Goal: Task Accomplishment & Management: Use online tool/utility

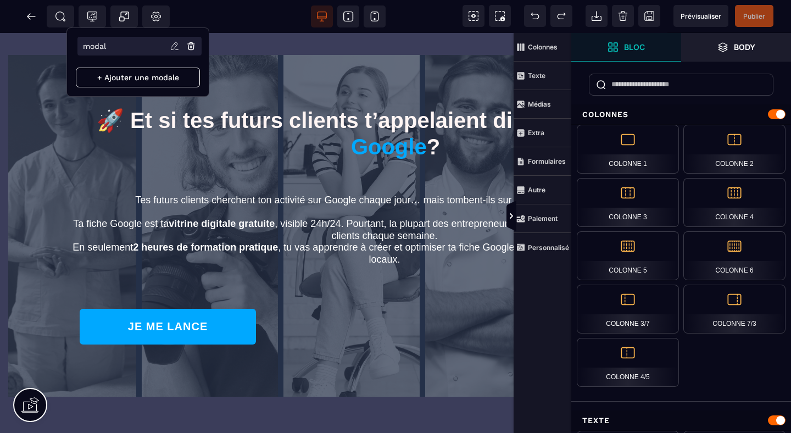
click at [174, 44] on icon at bounding box center [174, 45] width 7 height 7
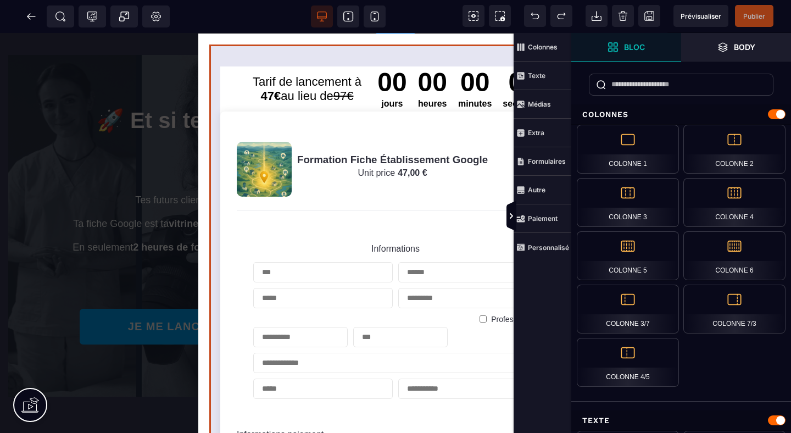
click at [351, 47] on form "Tarif de lancement à 47€ au lieu de 97€ 00 jours 00 heures 00 minutes 00 second…" at bounding box center [395, 388] width 372 height 688
select select "**********"
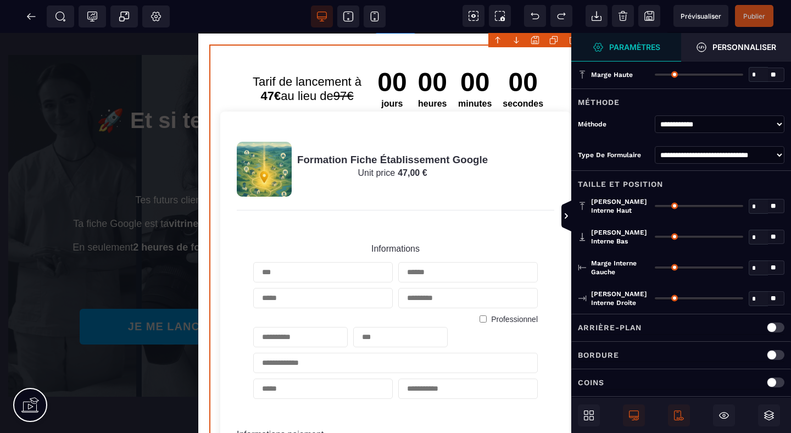
type input "*"
type input "**"
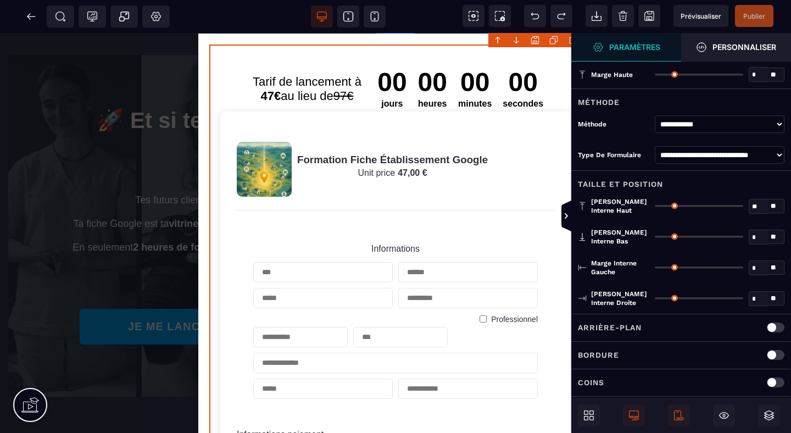
type input "**"
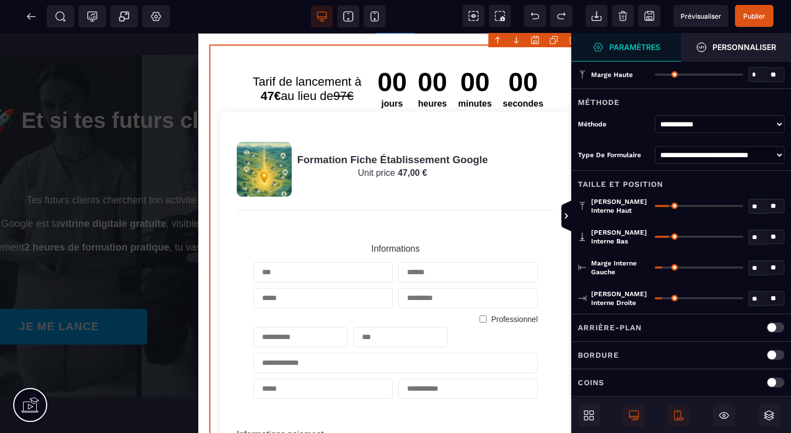
scroll to position [0, 125]
click at [533, 41] on body "B I U S A ******* Ajouter un élément" at bounding box center [395, 216] width 791 height 433
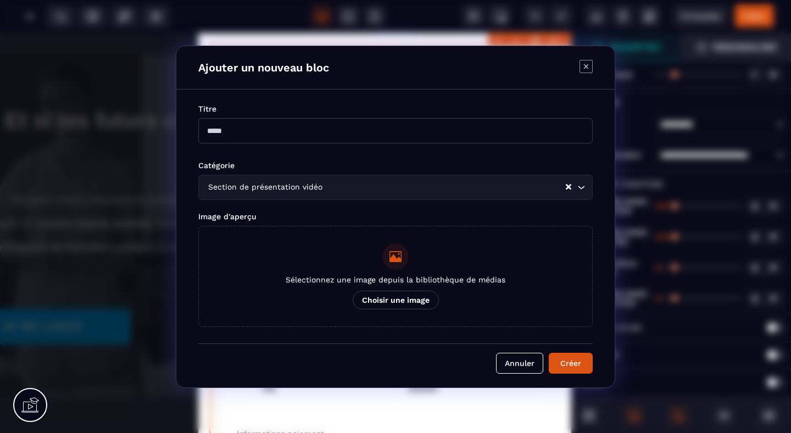
click at [374, 141] on div "Modal window" at bounding box center [395, 133] width 394 height 31
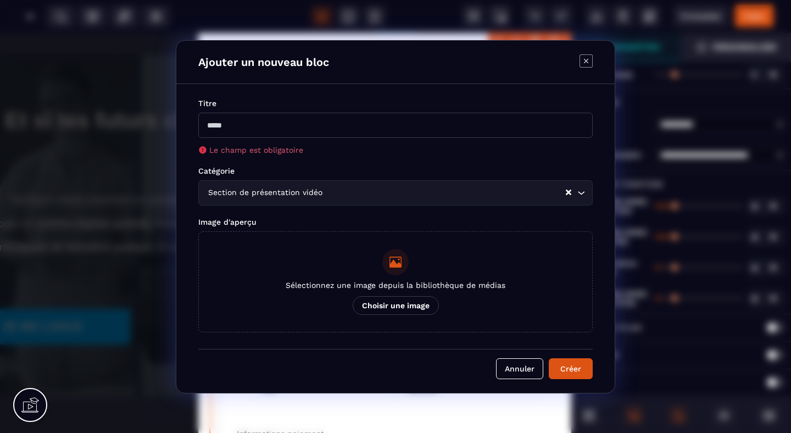
click at [347, 128] on input "Modal window" at bounding box center [395, 125] width 394 height 25
click at [335, 126] on input "Modal window" at bounding box center [395, 125] width 394 height 25
click at [229, 128] on input "Modal window" at bounding box center [395, 125] width 394 height 25
drag, startPoint x: 229, startPoint y: 128, endPoint x: 203, endPoint y: 127, distance: 26.4
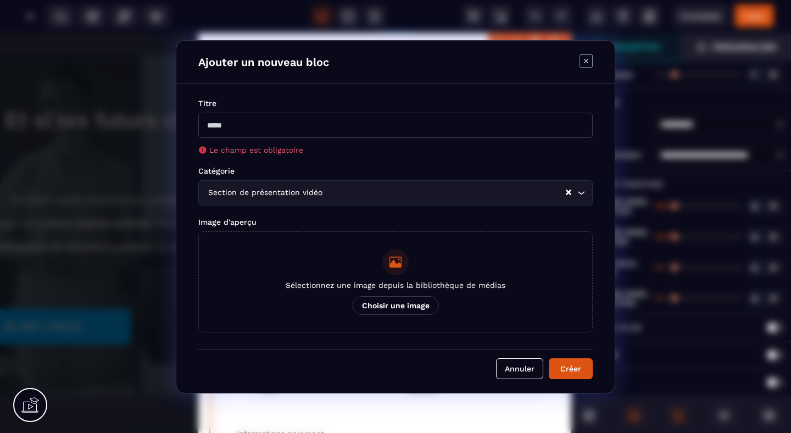
click at [213, 128] on input "Modal window" at bounding box center [395, 125] width 394 height 25
click at [203, 127] on input "Modal window" at bounding box center [395, 125] width 394 height 25
click at [203, 129] on input "Modal window" at bounding box center [395, 125] width 394 height 25
click at [205, 138] on div "Le champ est obligatoire" at bounding box center [395, 134] width 394 height 42
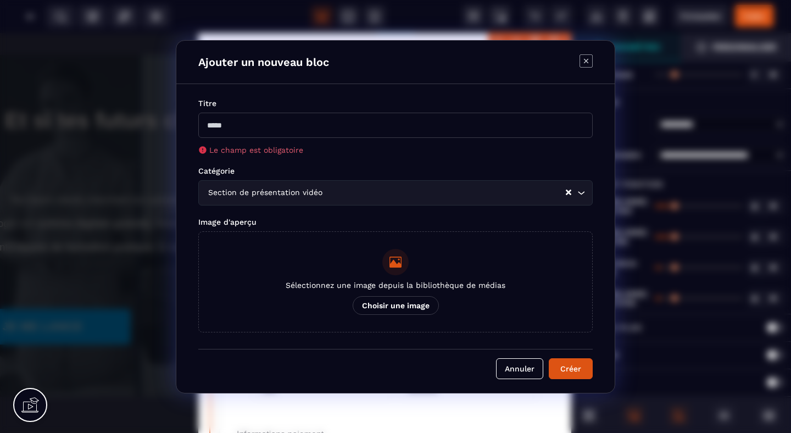
click at [210, 114] on input "Modal window" at bounding box center [395, 125] width 394 height 25
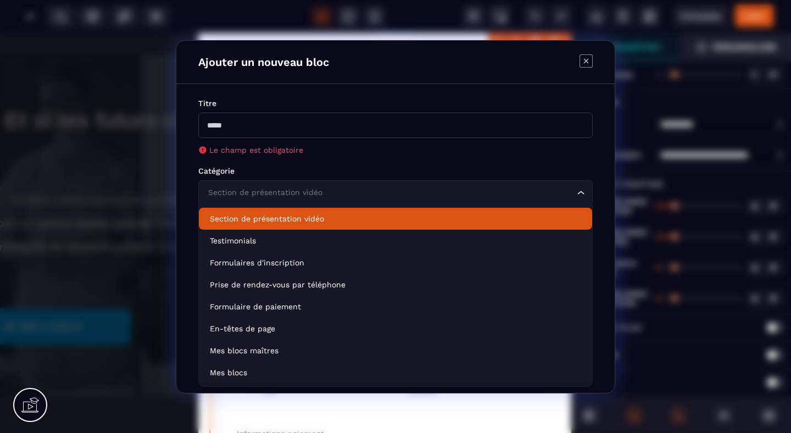
click at [264, 189] on div "Section de présentation vidéo" at bounding box center [389, 193] width 371 height 12
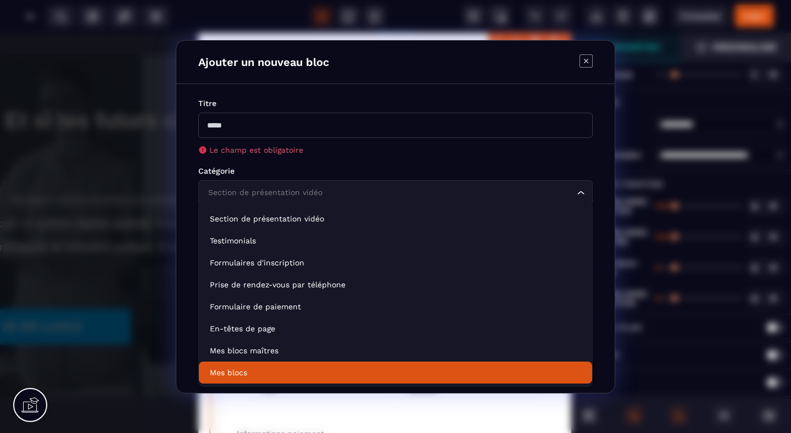
click at [248, 367] on p "Mes blocs" at bounding box center [395, 372] width 371 height 11
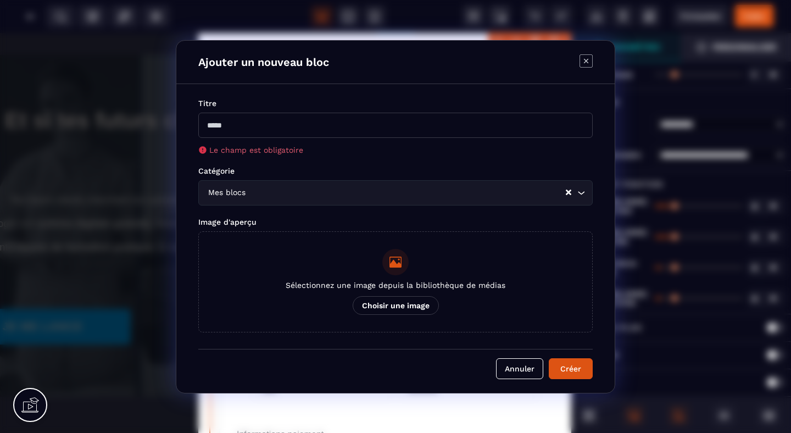
click at [564, 126] on input "Modal window" at bounding box center [395, 125] width 394 height 25
click at [593, 127] on div "Titre Le champ est obligatoire Catégorie Mes blocs Loading... Image d'aperçu Sé…" at bounding box center [395, 238] width 438 height 309
click at [588, 127] on input "Modal window" at bounding box center [395, 125] width 394 height 25
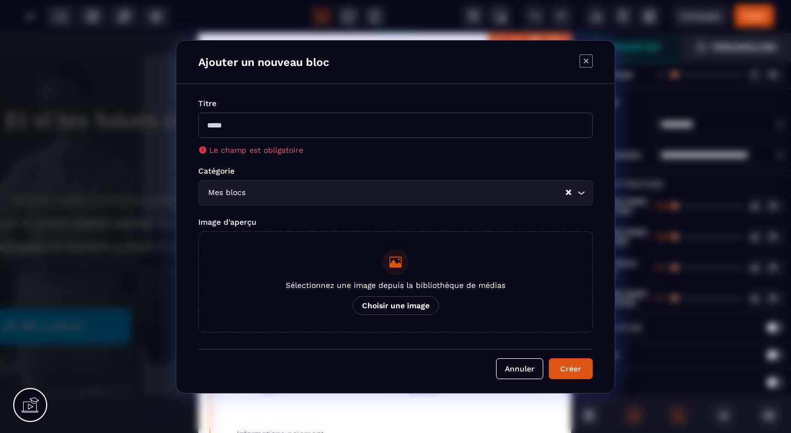
click at [418, 215] on div "Titre Le champ est obligatoire Catégorie Mes blocs Loading... Image d'aperçu Sé…" at bounding box center [395, 215] width 394 height 235
click at [391, 203] on div "Mes blocs Loading..." at bounding box center [395, 192] width 394 height 25
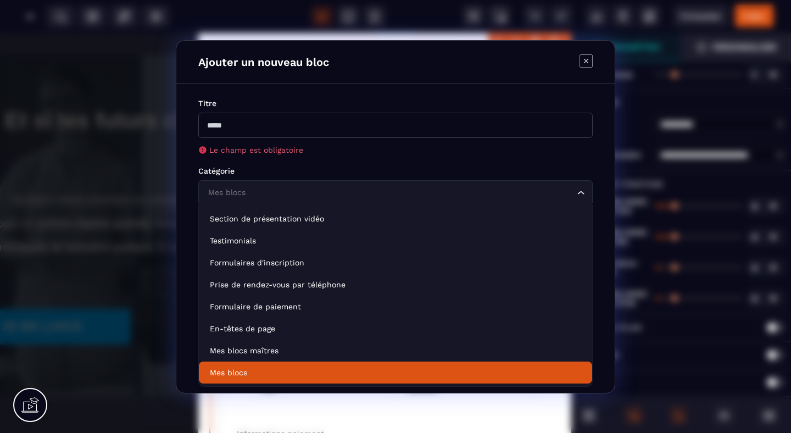
click at [391, 203] on div "Mes blocs Loading..." at bounding box center [395, 192] width 394 height 25
click at [342, 88] on div "Titre Le champ est obligatoire Catégorie Mes blocs Loading... Image d'aperçu Sé…" at bounding box center [395, 238] width 438 height 309
click at [311, 63] on h4 "Ajouter un nouveau bloc" at bounding box center [263, 61] width 131 height 13
click at [326, 131] on input "Modal window" at bounding box center [395, 125] width 394 height 25
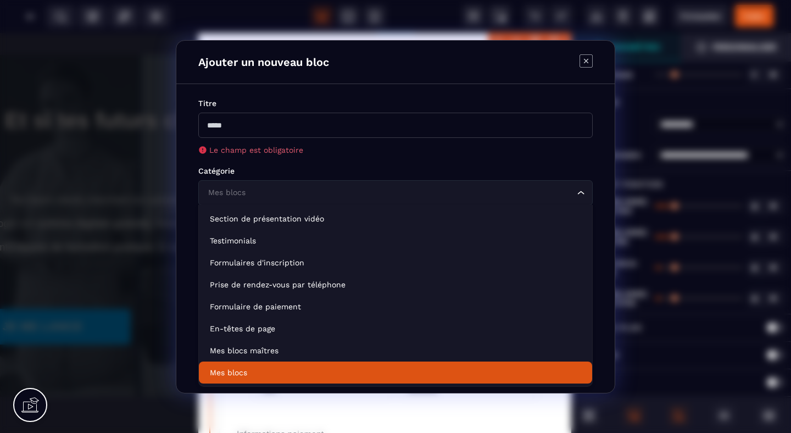
click at [326, 131] on input "Modal window" at bounding box center [395, 125] width 394 height 25
click at [578, 192] on icon "Search for option" at bounding box center [581, 192] width 11 height 11
click at [586, 59] on icon "Modal window" at bounding box center [586, 60] width 13 height 13
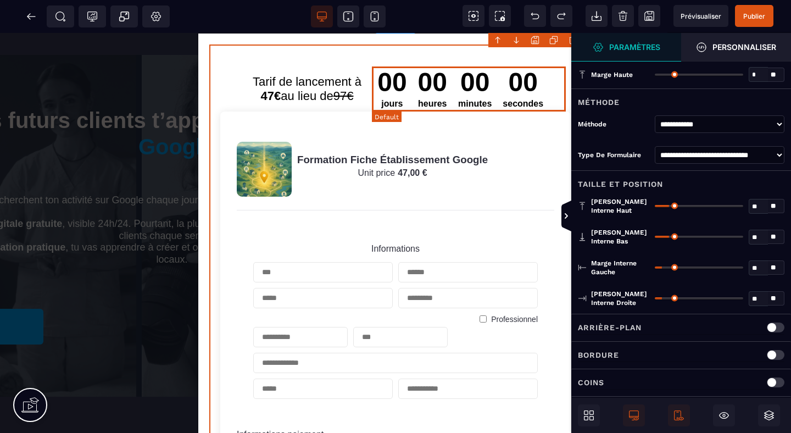
scroll to position [0, 220]
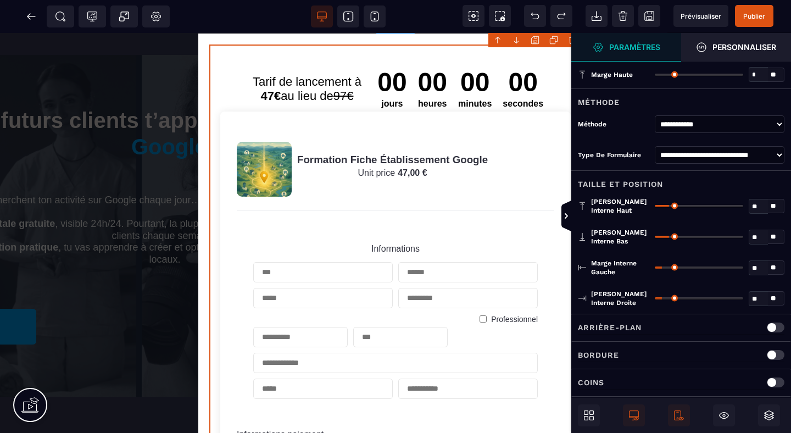
click at [532, 38] on body "B I U S A ******* Ajouter un élément" at bounding box center [395, 216] width 791 height 433
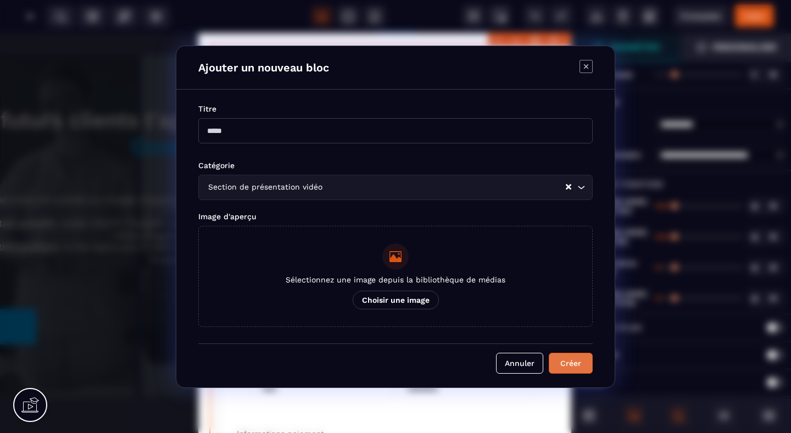
click at [570, 357] on button "Créer" at bounding box center [571, 363] width 44 height 21
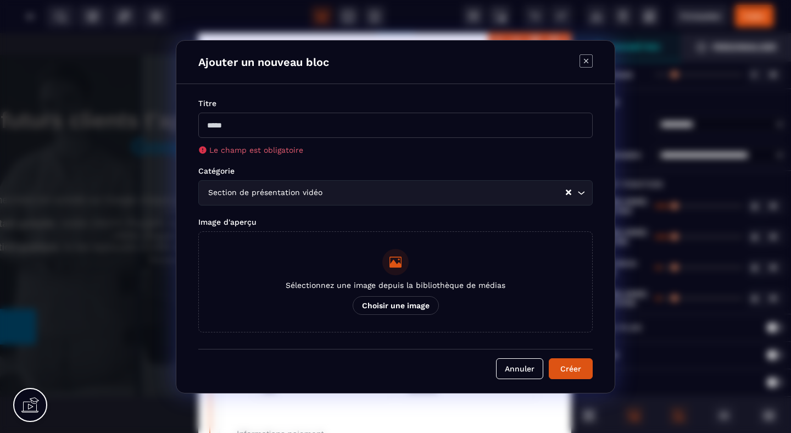
click at [587, 129] on input "Modal window" at bounding box center [395, 125] width 394 height 25
click at [315, 61] on h4 "Ajouter un nouveau bloc" at bounding box center [263, 61] width 131 height 13
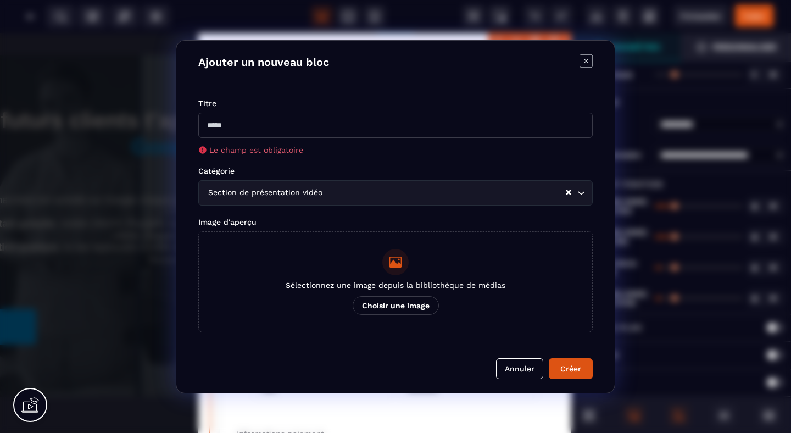
click at [315, 61] on h4 "Ajouter un nouveau bloc" at bounding box center [263, 61] width 131 height 13
click at [587, 54] on icon "Modal window" at bounding box center [586, 60] width 13 height 13
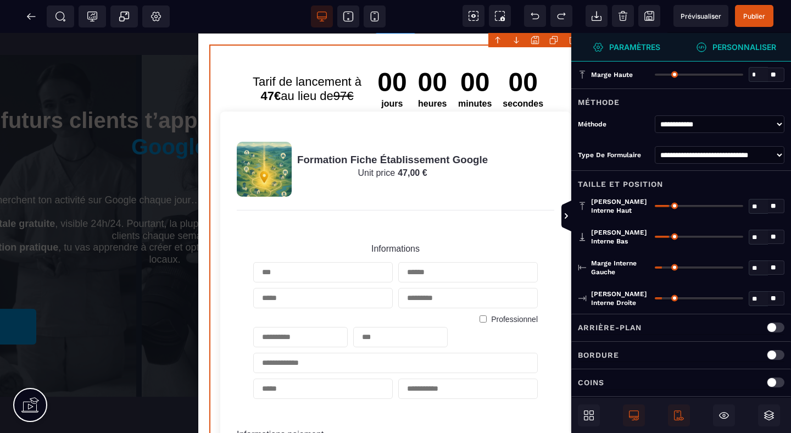
click at [728, 46] on strong "Personnaliser" at bounding box center [744, 47] width 64 height 8
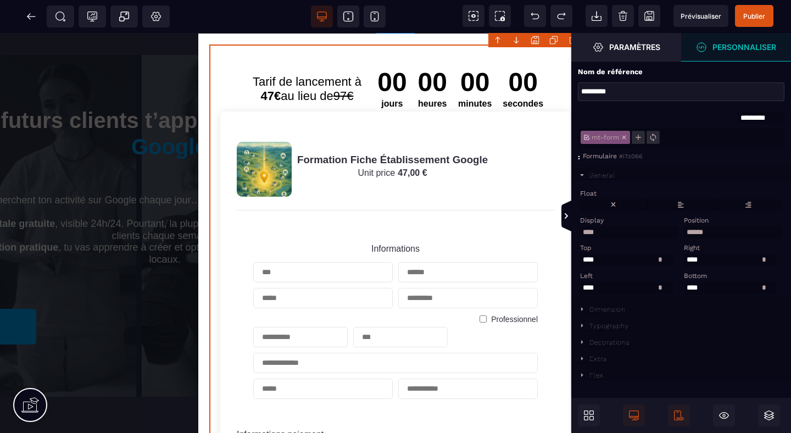
click at [426, 59] on form "Tarif de lancement à 47€ au lieu de 97€ 00 jours 00 heures 00 minutes 00 second…" at bounding box center [395, 388] width 372 height 688
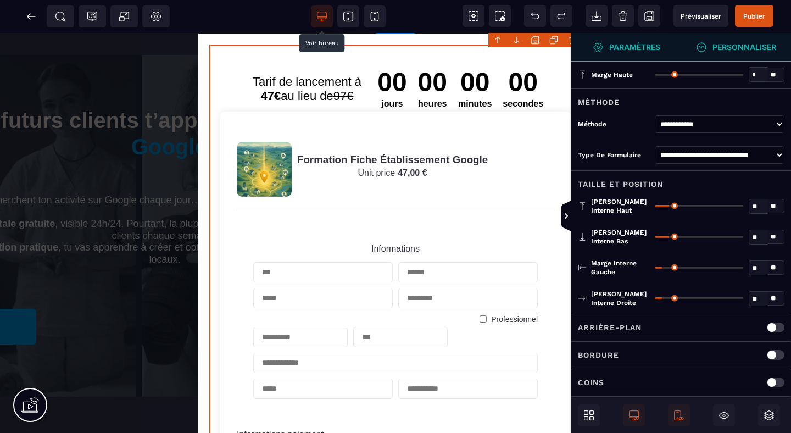
select select "**********"
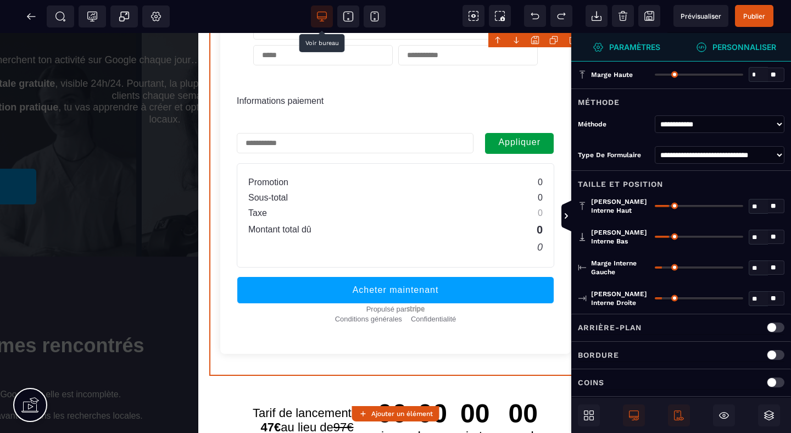
select select "**********"
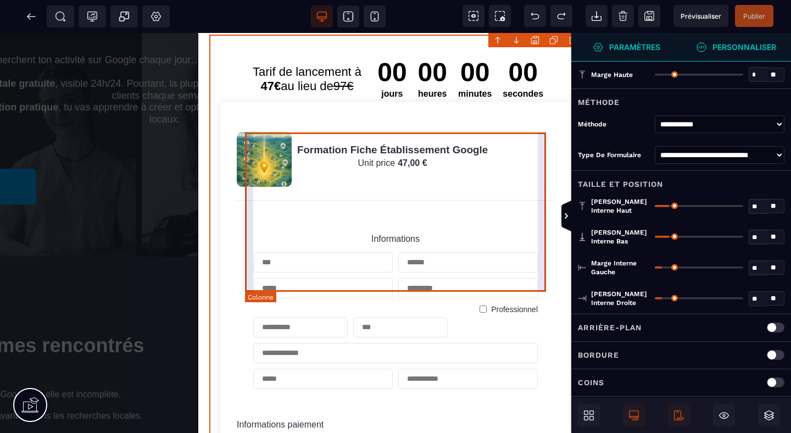
scroll to position [0, 0]
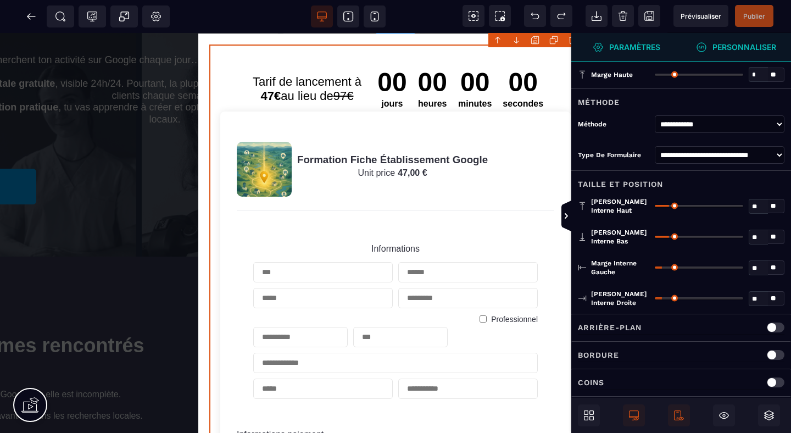
click at [369, 49] on form "Tarif de lancement à 47€ au lieu de 97€ 00 jours 00 heures 00 minutes 00 second…" at bounding box center [395, 376] width 372 height 665
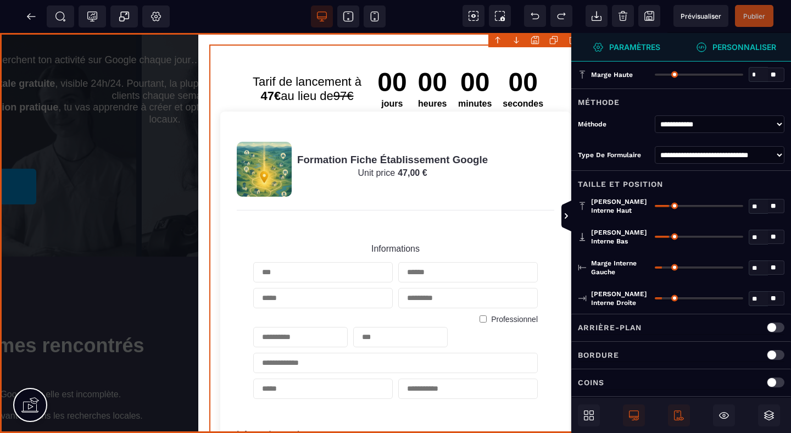
click at [143, 201] on div "Delete Tarif de lancement à 47€ au lieu de 97€ 00 jours 00 heures 00 minutes 00…" at bounding box center [395, 233] width 791 height 400
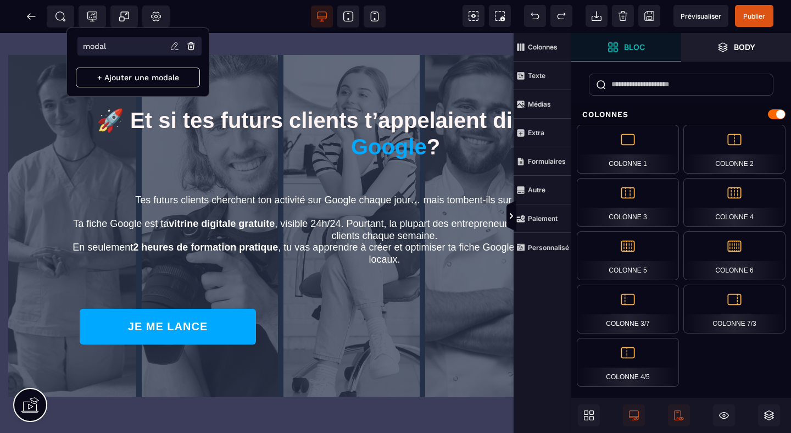
click at [175, 48] on icon at bounding box center [174, 45] width 7 height 7
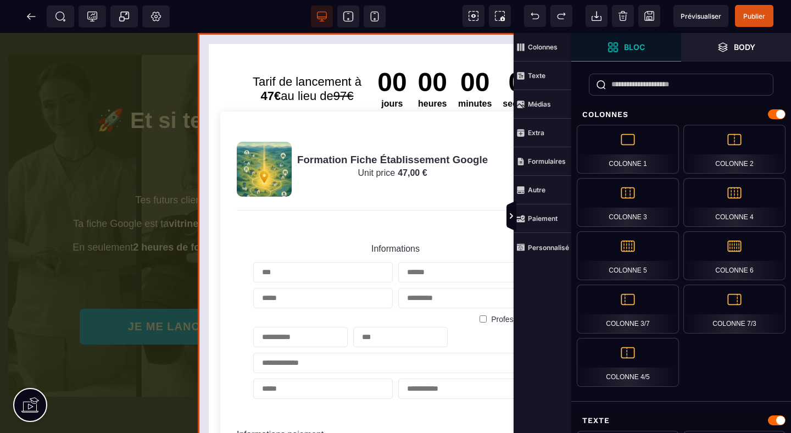
click at [208, 41] on div "Tarif de lancement à 47€ au lieu de 97€ 00 jours 00 heures 00 minutes 00 second…" at bounding box center [396, 376] width 396 height 686
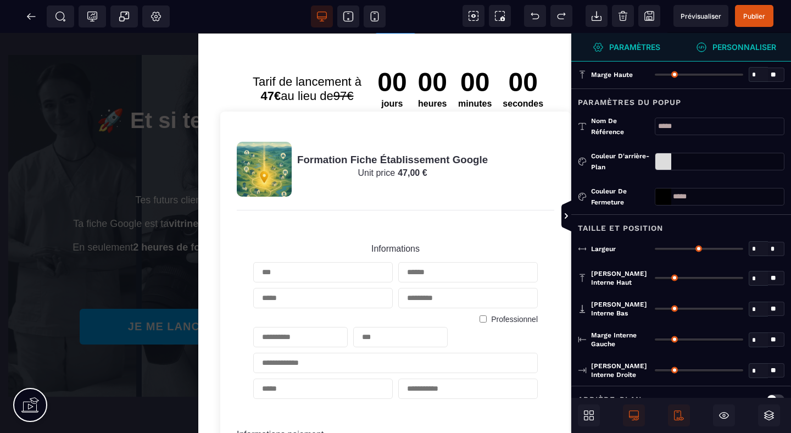
type input "*"
type input "**"
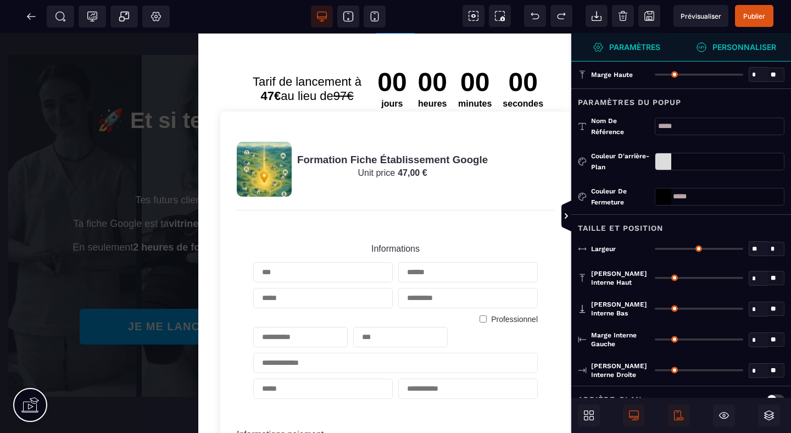
type input "**"
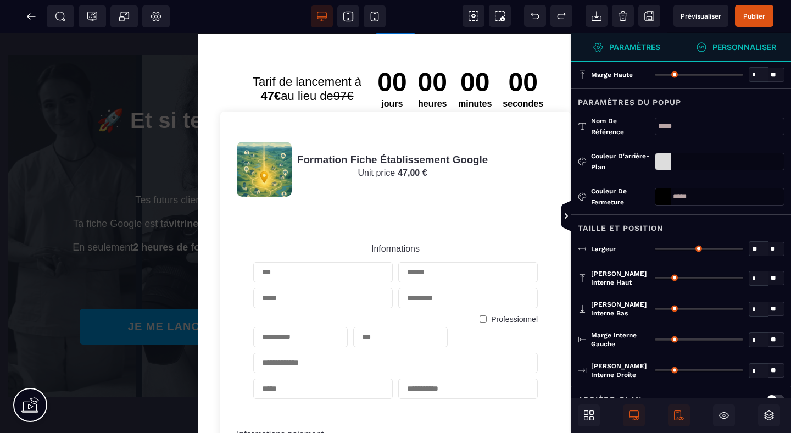
type input "**"
click at [709, 45] on span "Personnaliser" at bounding box center [736, 47] width 80 height 11
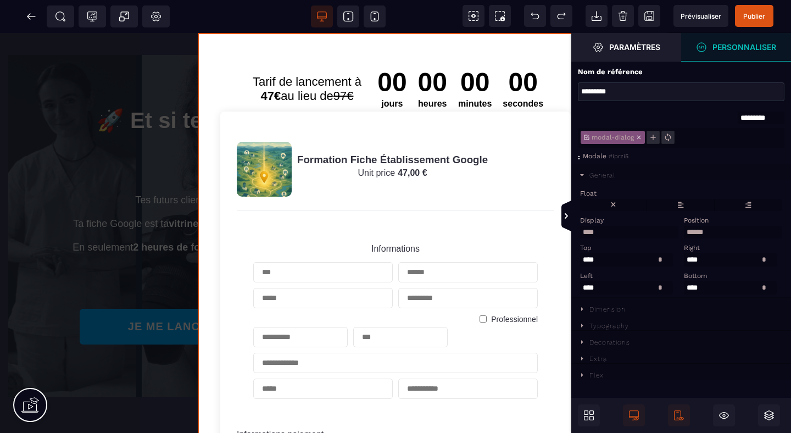
click at [616, 155] on span "#iprzi5" at bounding box center [619, 156] width 20 height 7
click at [578, 160] on div ":" at bounding box center [580, 157] width 5 height 10
click at [755, 116] on select "**********" at bounding box center [761, 118] width 47 height 13
click at [615, 140] on span "modal-dialog" at bounding box center [613, 137] width 46 height 8
click at [651, 138] on icon at bounding box center [653, 137] width 9 height 9
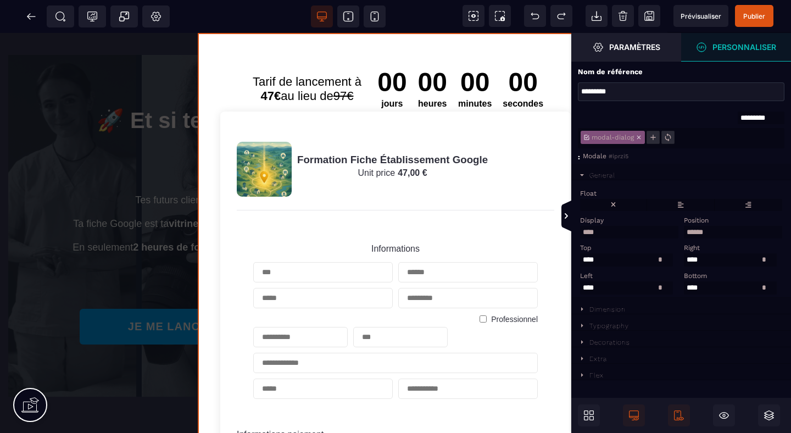
click at [595, 138] on span "modal-dialog" at bounding box center [613, 137] width 46 height 8
click at [625, 157] on span "#iprzi5" at bounding box center [619, 156] width 20 height 7
click at [615, 176] on div "General" at bounding box center [602, 175] width 26 height 8
click at [767, 410] on icon at bounding box center [769, 415] width 11 height 11
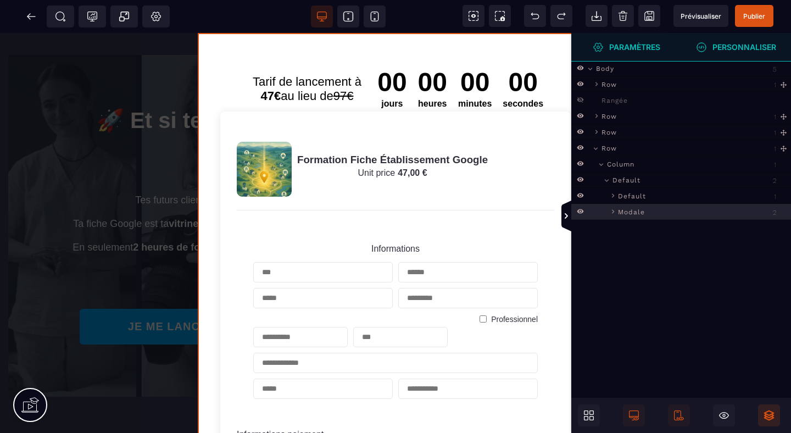
click at [624, 40] on span "Paramètres" at bounding box center [626, 47] width 110 height 29
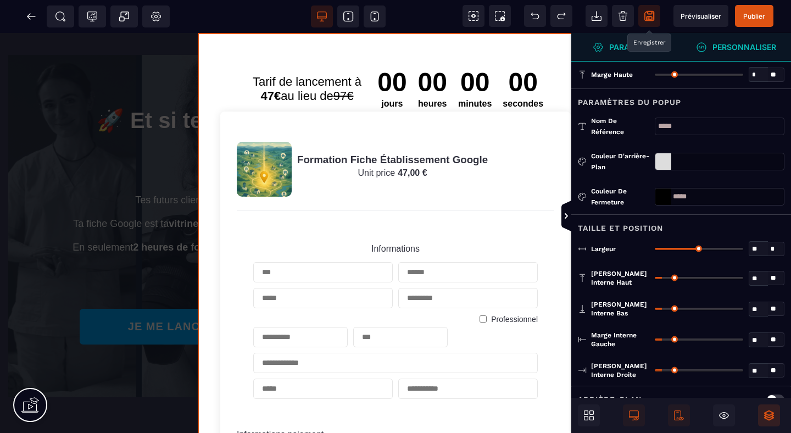
click at [647, 16] on icon at bounding box center [649, 16] width 10 height 10
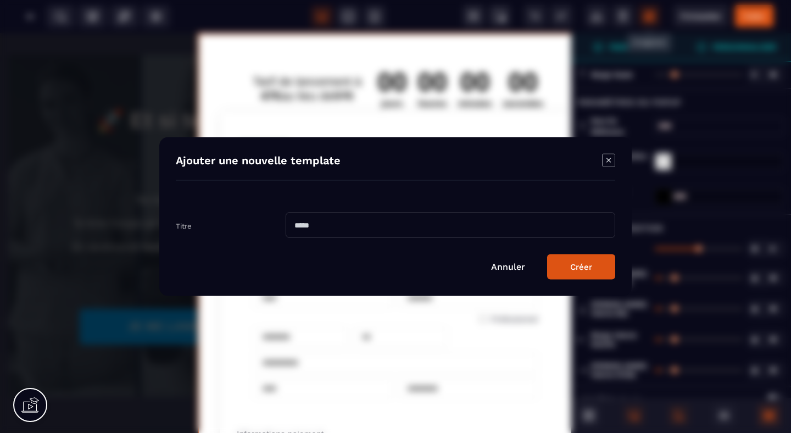
click at [359, 229] on input "Modal window" at bounding box center [451, 225] width 330 height 25
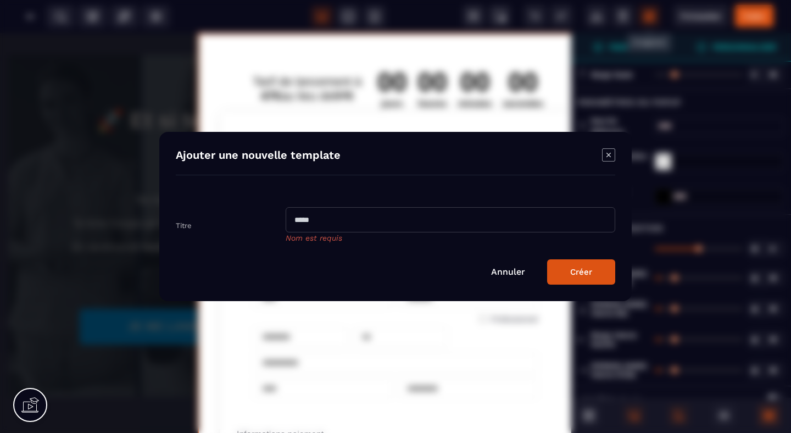
click at [324, 215] on input "Modal window" at bounding box center [451, 219] width 330 height 25
click at [311, 220] on input "Modal window" at bounding box center [451, 219] width 330 height 25
click at [301, 237] on span "Nom est requis" at bounding box center [314, 237] width 57 height 9
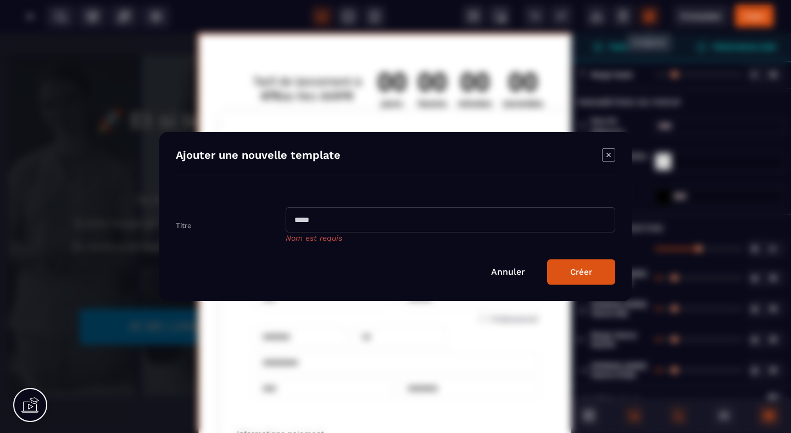
click at [301, 237] on span "Nom est requis" at bounding box center [314, 237] width 57 height 9
click at [608, 155] on icon "Modal window" at bounding box center [608, 155] width 4 height 4
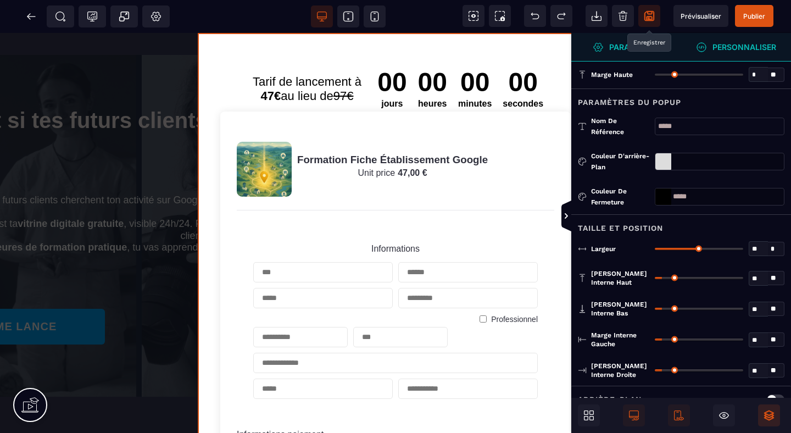
scroll to position [0, 153]
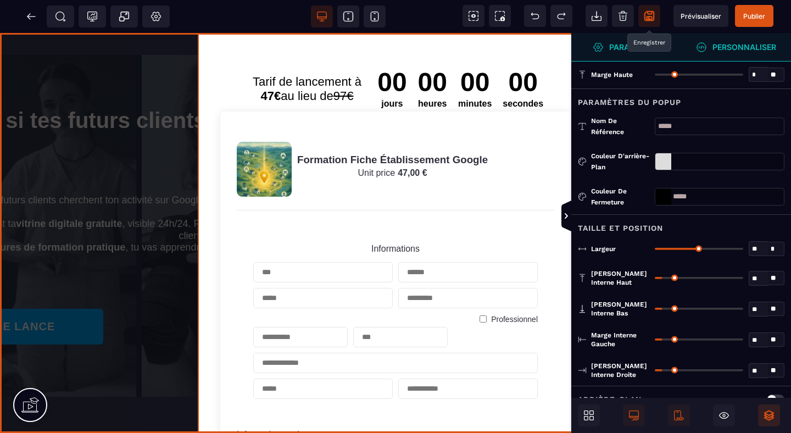
click at [143, 88] on div "Delete Tarif de lancement à 47€ au lieu de 97€ 00 jours 00 heures 00 minutes 00…" at bounding box center [395, 233] width 791 height 400
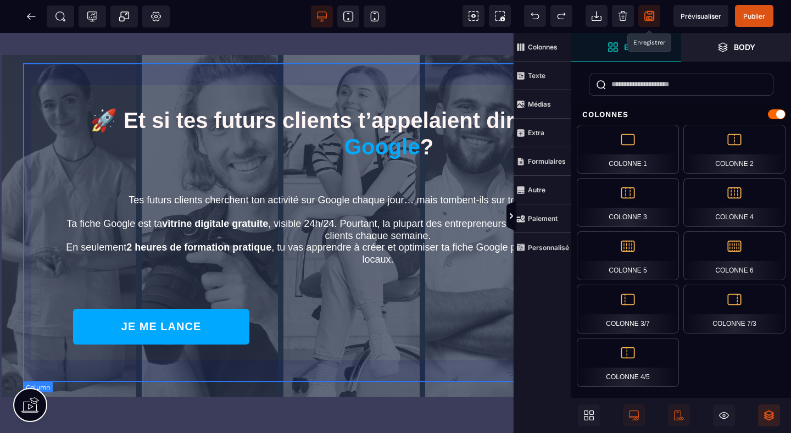
scroll to position [0, 0]
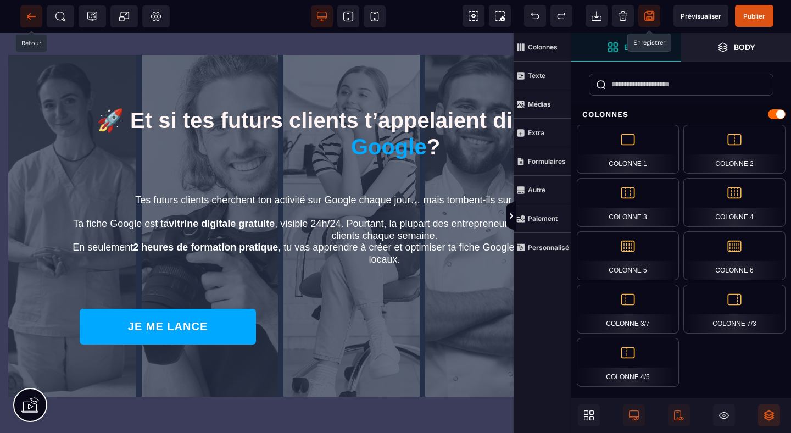
click at [35, 14] on icon at bounding box center [31, 16] width 11 height 11
